Goal: Transaction & Acquisition: Purchase product/service

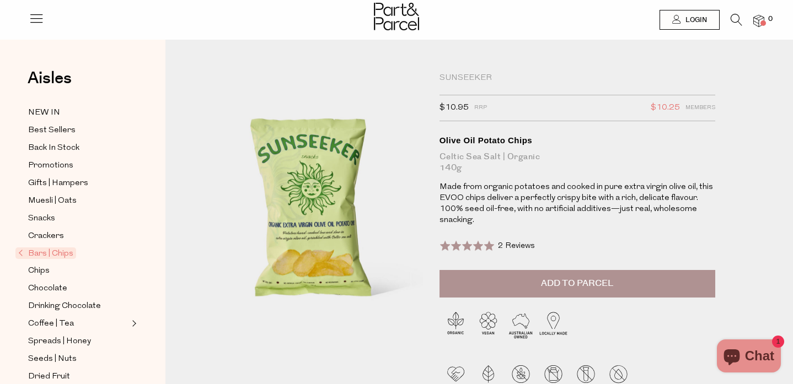
click at [45, 254] on span "Bars | Chips" at bounding box center [45, 254] width 61 height 12
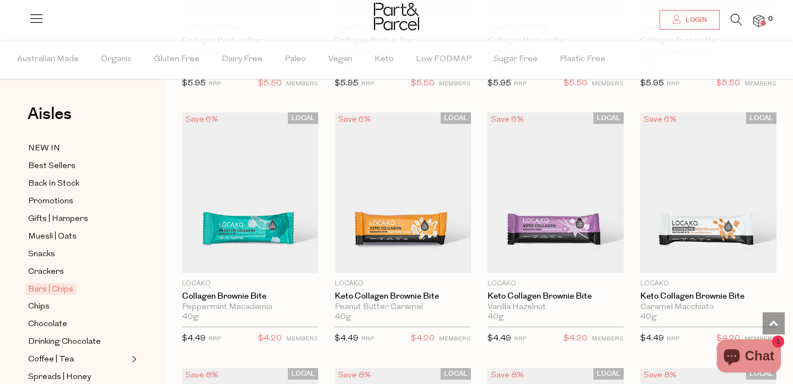
scroll to position [1083, 0]
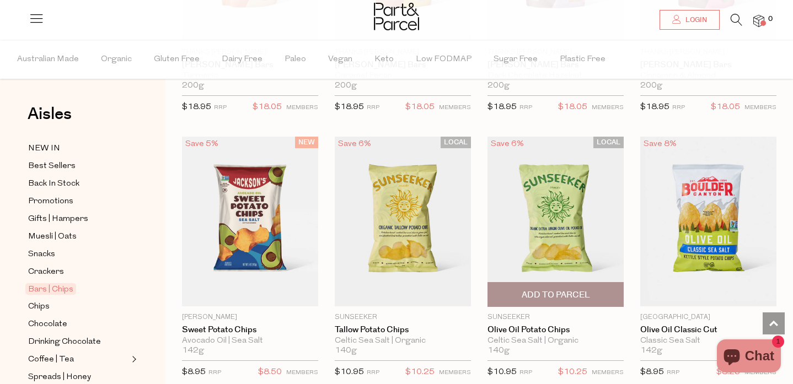
scroll to position [3349, 0]
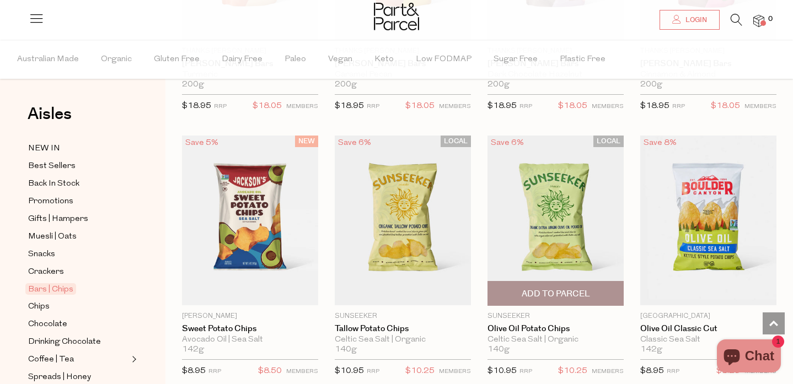
click at [535, 297] on span "Add To Parcel" at bounding box center [556, 294] width 130 height 24
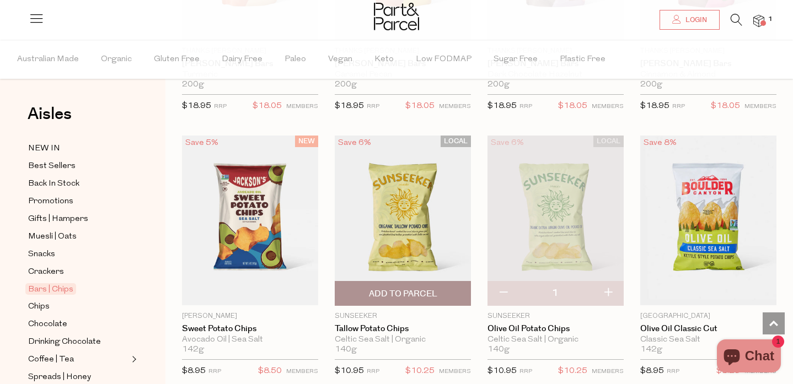
click at [410, 294] on span "Add To Parcel" at bounding box center [403, 294] width 68 height 12
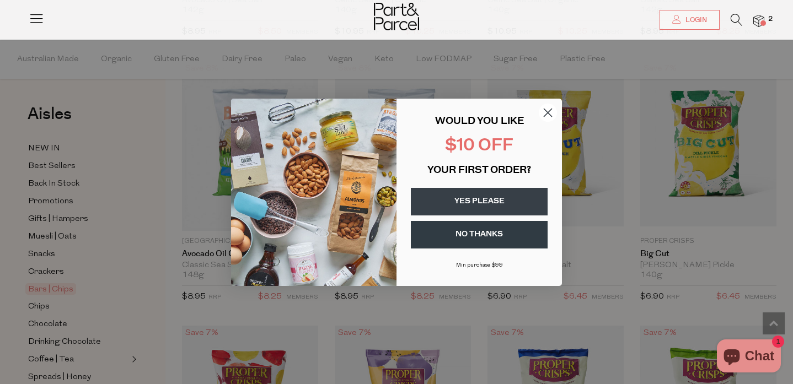
scroll to position [3690, 0]
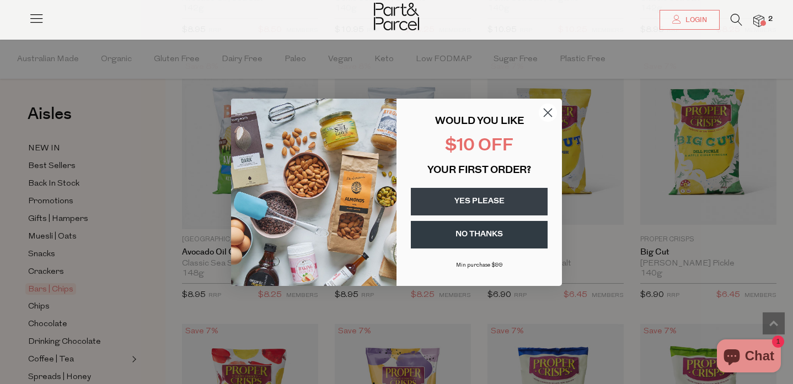
click at [549, 108] on circle "Close dialog" at bounding box center [548, 112] width 18 height 18
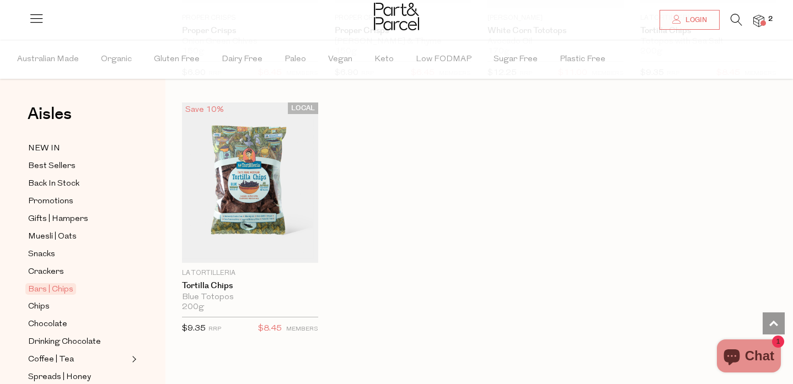
scroll to position [4434, 0]
click at [762, 22] on span at bounding box center [763, 23] width 6 height 6
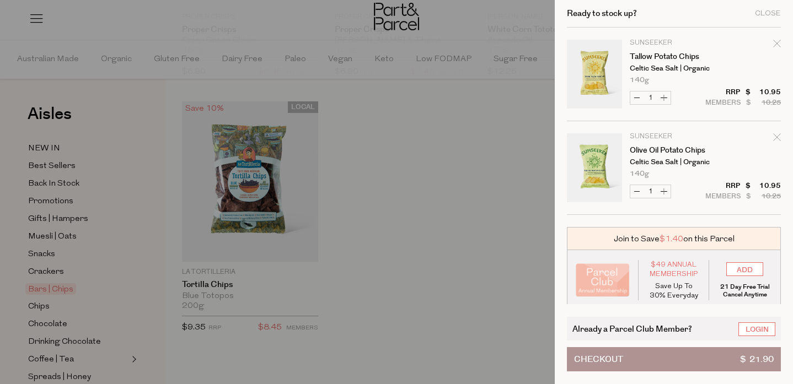
click at [660, 191] on button "Increase Olive Oil Potato Chips" at bounding box center [663, 191] width 13 height 13
type input "2"
click at [773, 45] on icon "Remove Tallow Potato Chips" at bounding box center [777, 44] width 8 height 8
type input "Add Membership"
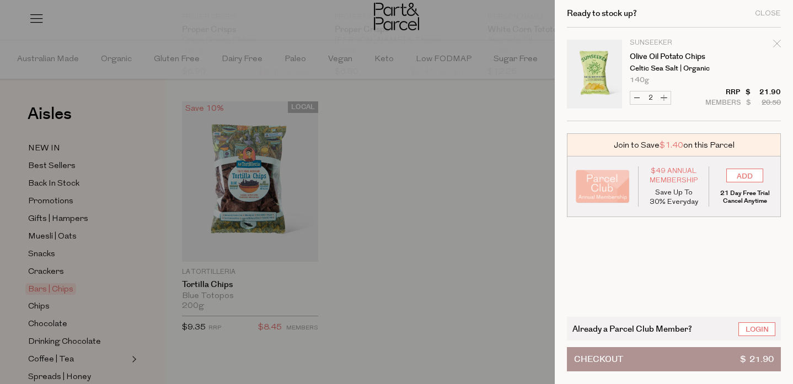
click at [665, 100] on button "Increase Olive Oil Potato Chips" at bounding box center [663, 98] width 13 height 13
type input "3"
click at [602, 364] on span "Checkout" at bounding box center [598, 359] width 49 height 23
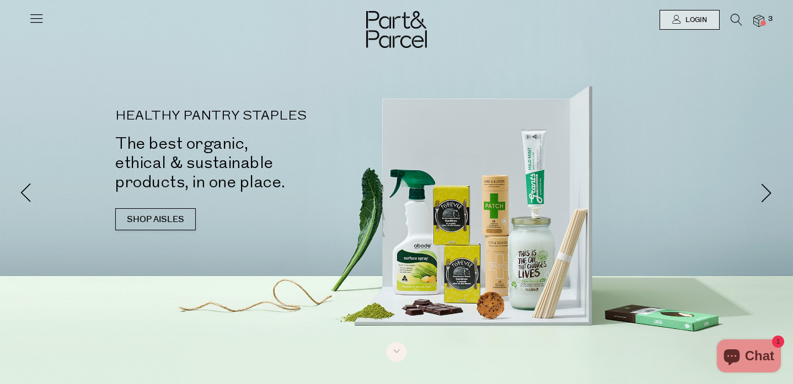
click at [45, 18] on div at bounding box center [396, 20] width 793 height 40
click at [33, 17] on icon at bounding box center [36, 17] width 15 height 15
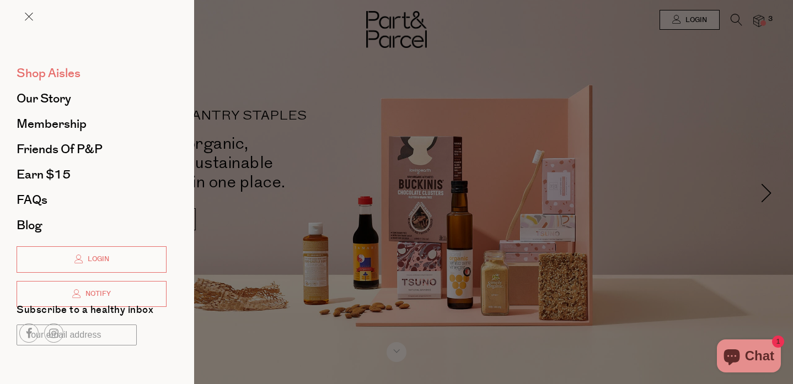
click at [52, 72] on span "Shop Aisles" at bounding box center [49, 74] width 64 height 18
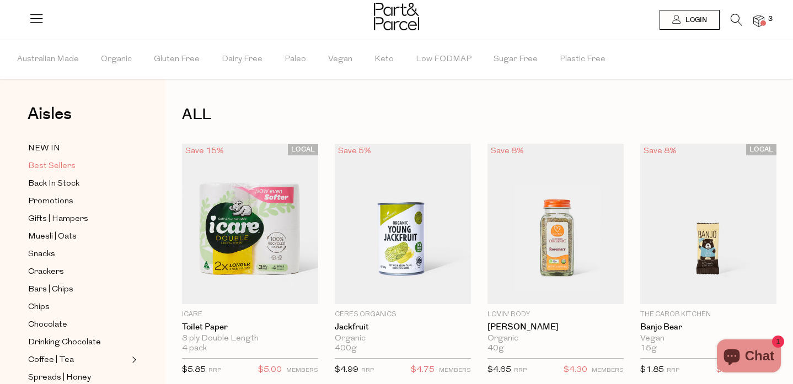
click at [57, 166] on span "Best Sellers" at bounding box center [51, 166] width 47 height 13
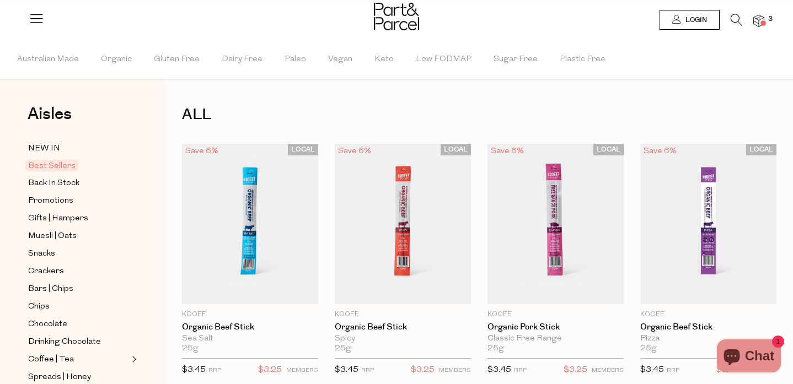
type input "3"
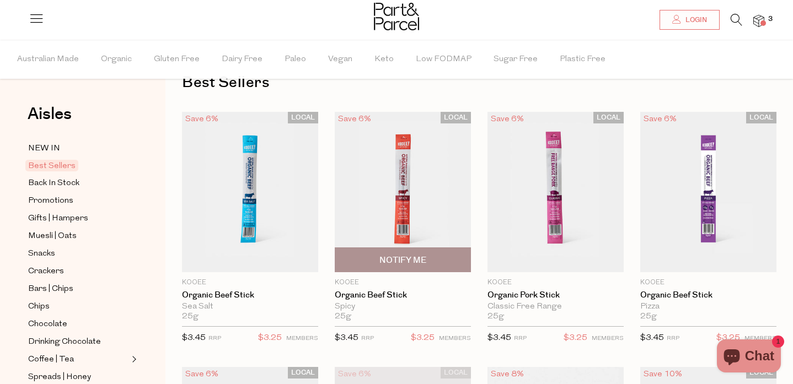
scroll to position [34, 0]
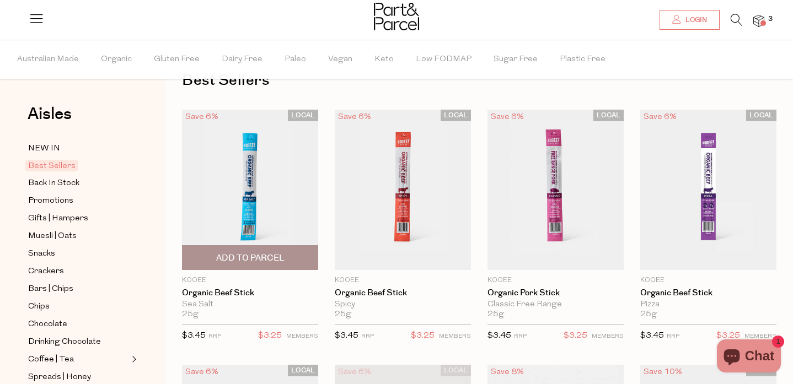
click at [254, 259] on span "Add To Parcel" at bounding box center [250, 258] width 68 height 12
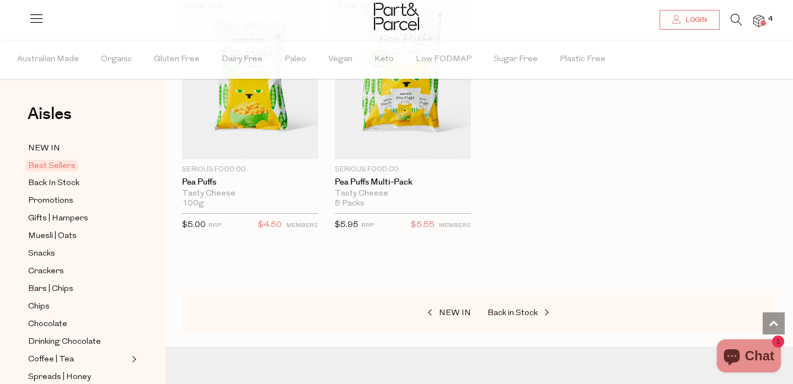
scroll to position [2721, 0]
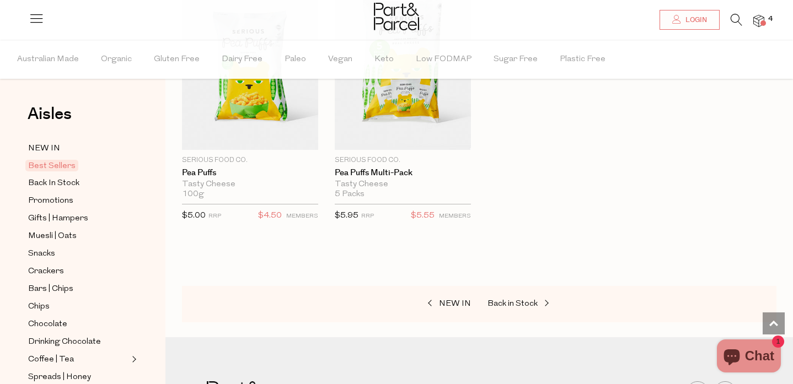
click at [762, 19] on img at bounding box center [758, 21] width 11 height 13
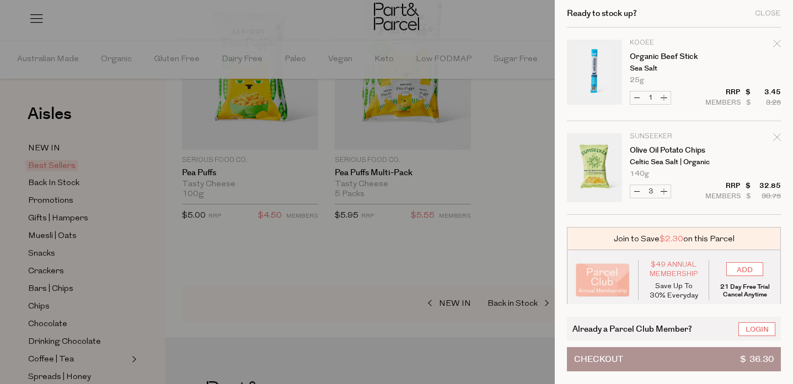
scroll to position [7, 0]
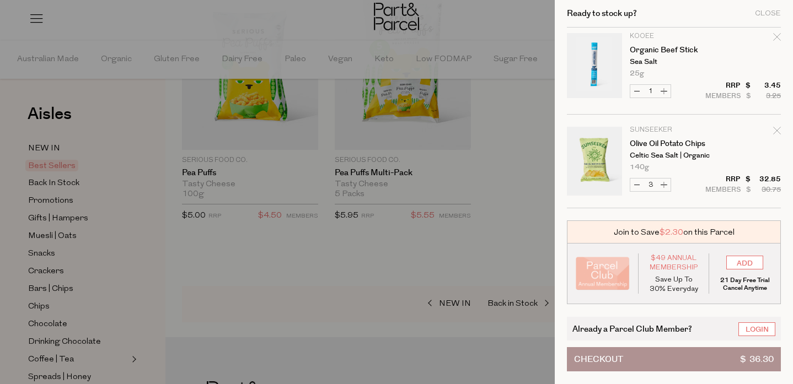
click at [613, 363] on span "Checkout" at bounding box center [598, 359] width 49 height 23
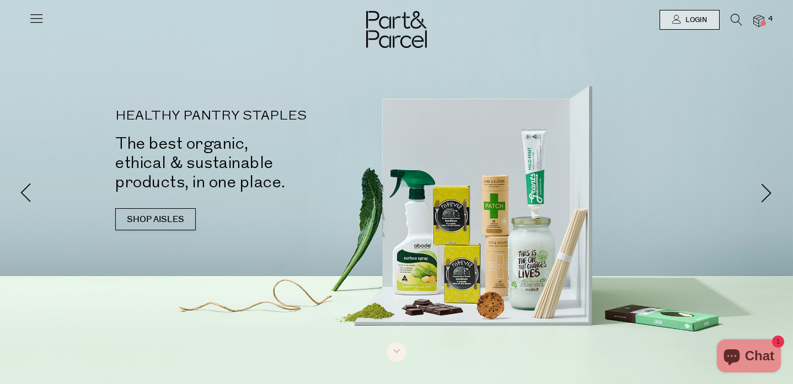
click at [762, 22] on span at bounding box center [763, 23] width 6 height 6
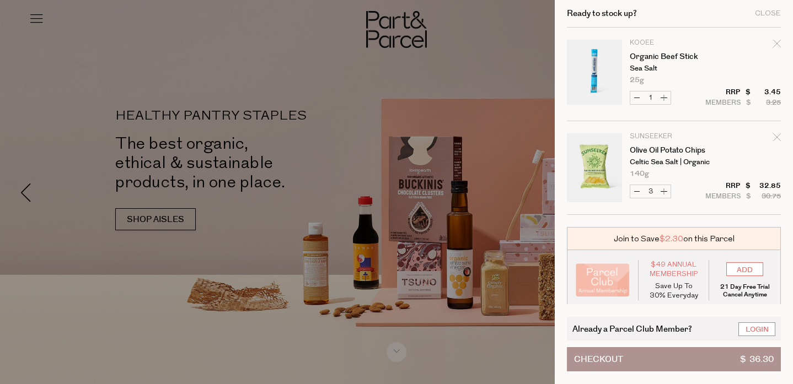
click at [776, 46] on icon "Remove Organic Beef Stick" at bounding box center [777, 44] width 8 height 8
type input "Add Membership"
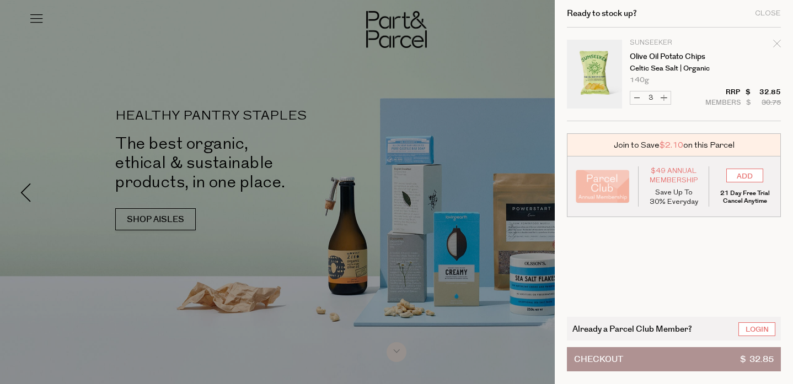
click at [573, 356] on button "Checkout $ 32.85" at bounding box center [674, 359] width 214 height 24
